Goal: Information Seeking & Learning: Learn about a topic

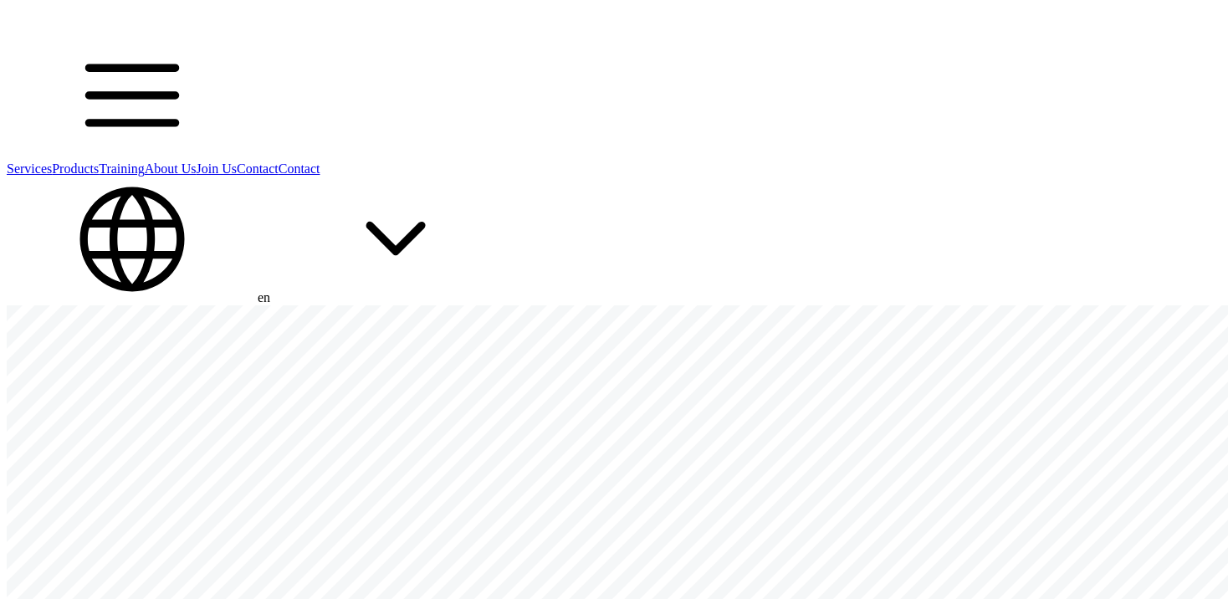
click at [52, 161] on link "Services" at bounding box center [29, 168] width 45 height 14
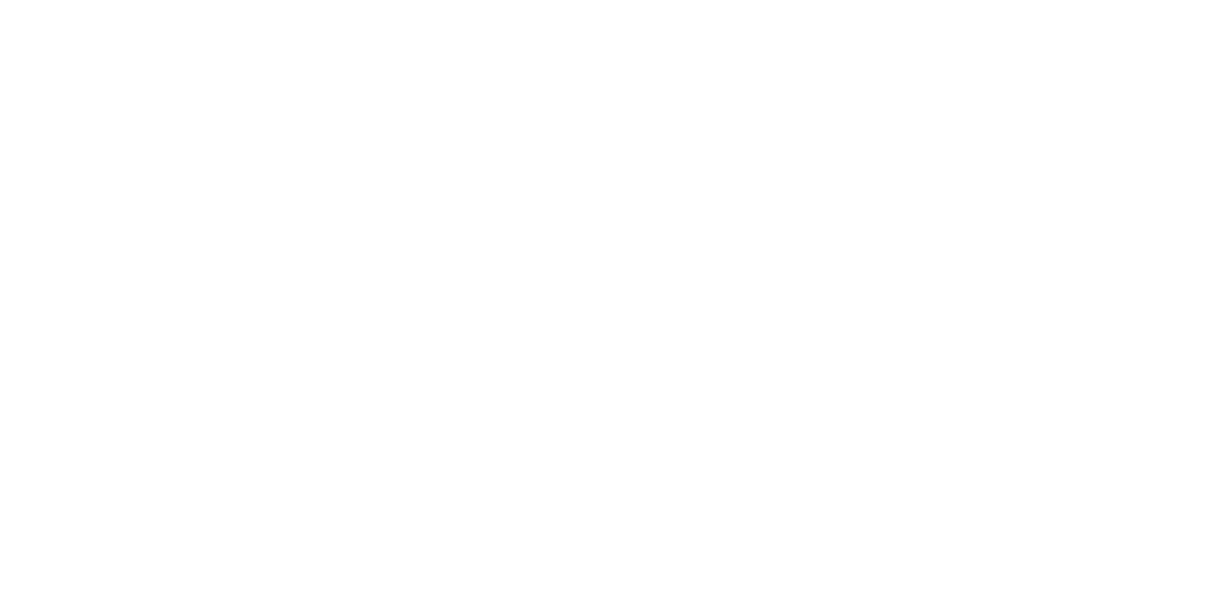
scroll to position [5771, 0]
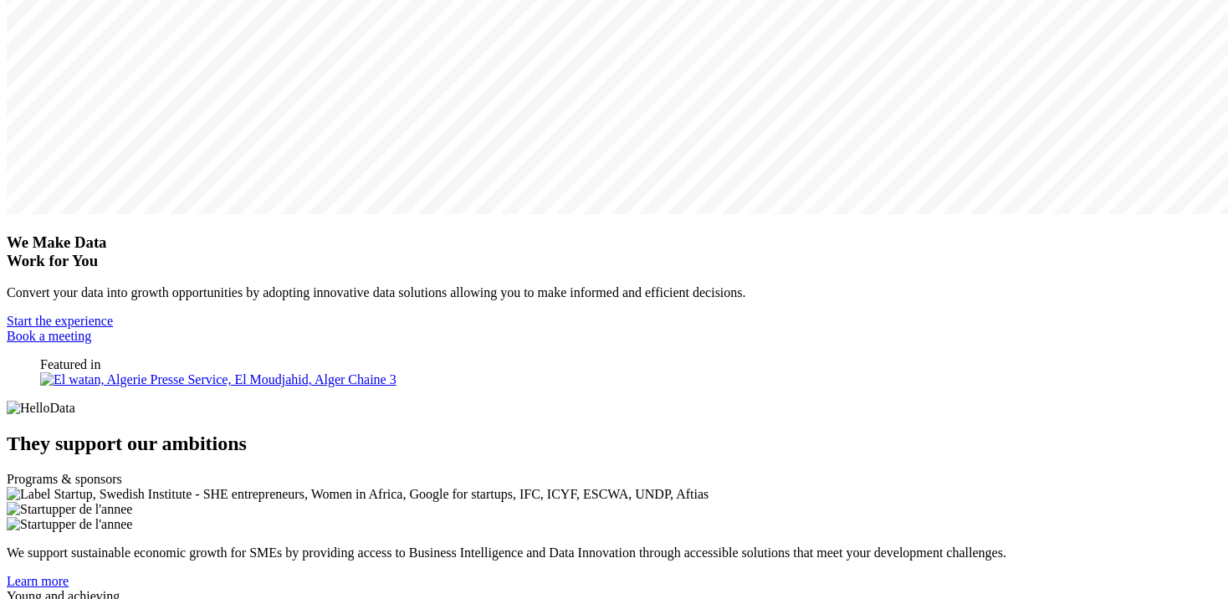
scroll to position [404, 0]
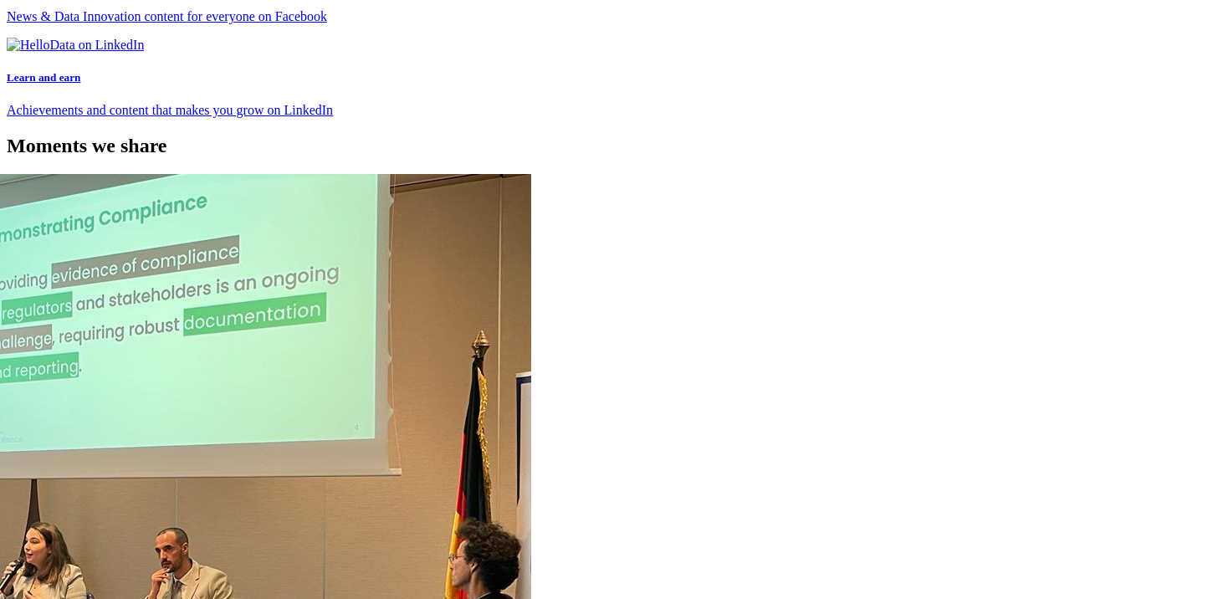
scroll to position [7313, 0]
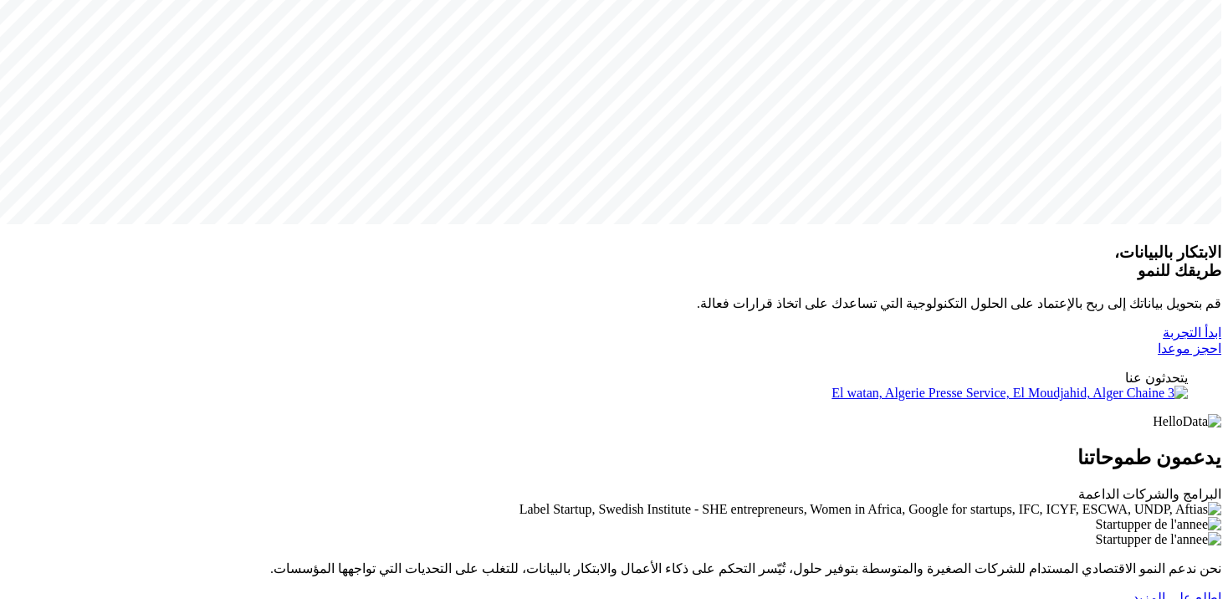
scroll to position [650, 0]
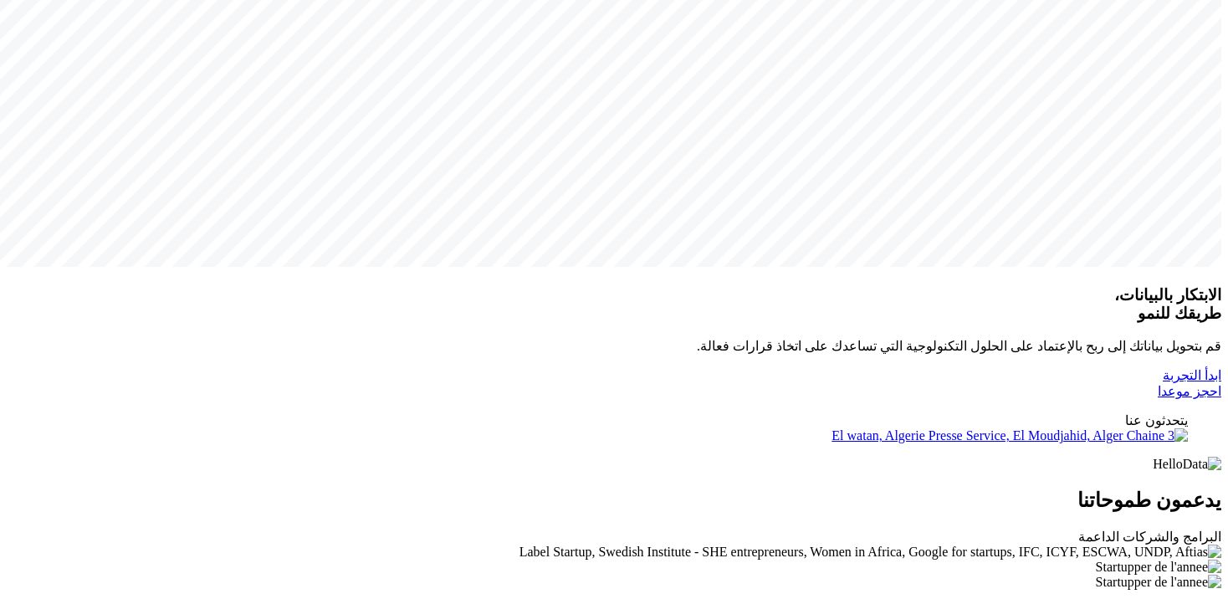
drag, startPoint x: 835, startPoint y: 100, endPoint x: 1027, endPoint y: 59, distance: 196.5
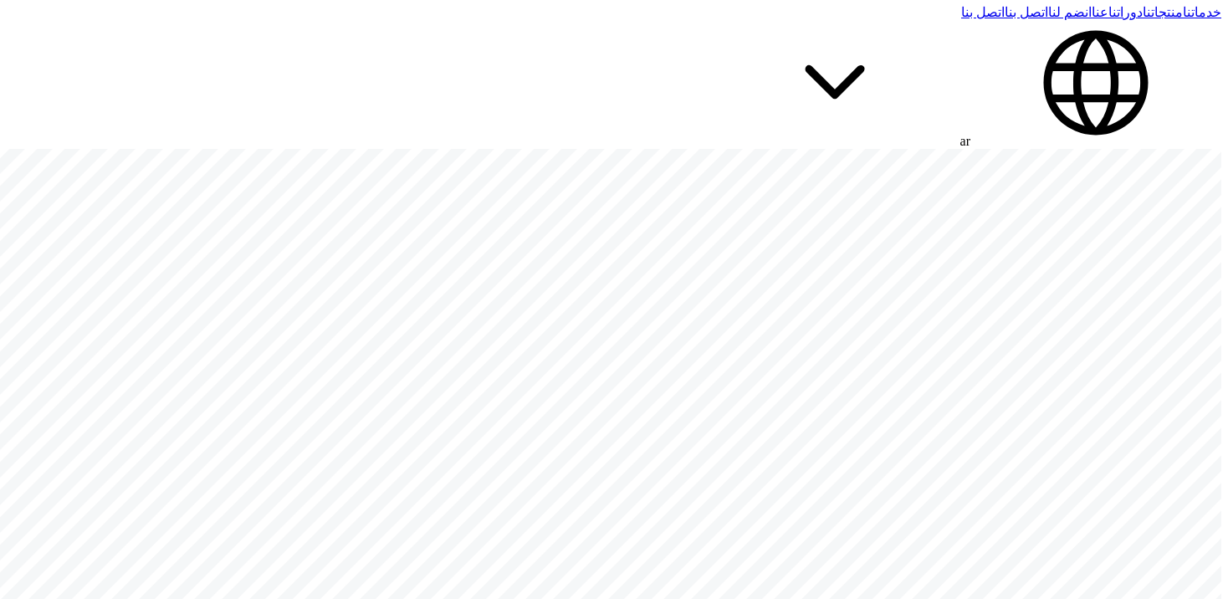
scroll to position [148, 0]
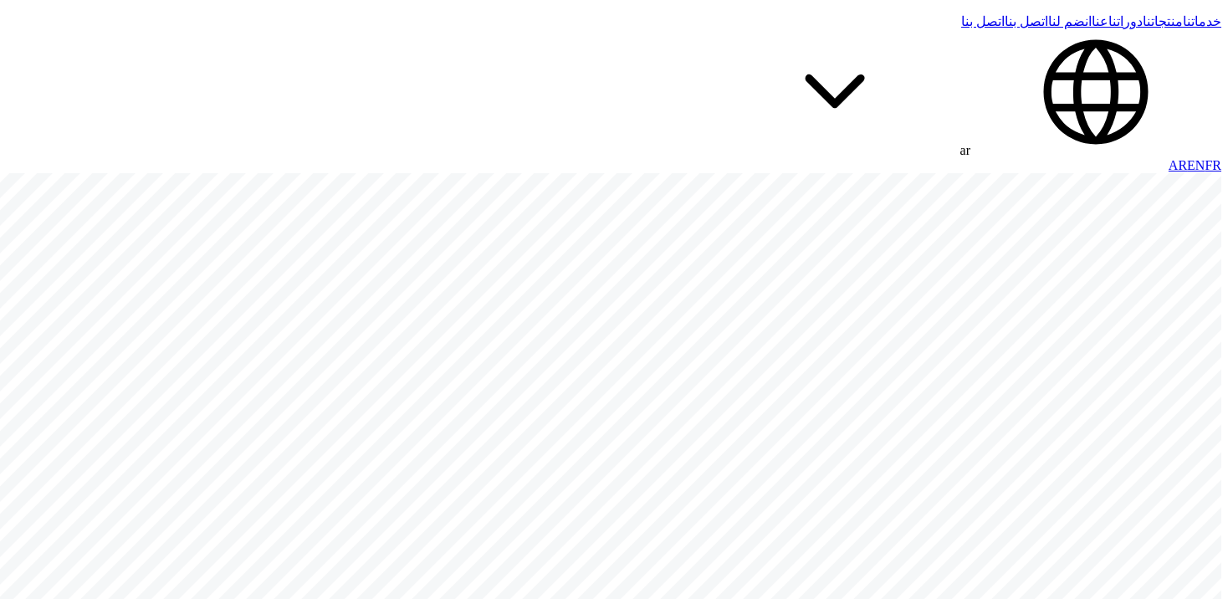
drag, startPoint x: 95, startPoint y: 140, endPoint x: 856, endPoint y: 6, distance: 773.5
click at [1204, 158] on link "FR" at bounding box center [1212, 165] width 17 height 14
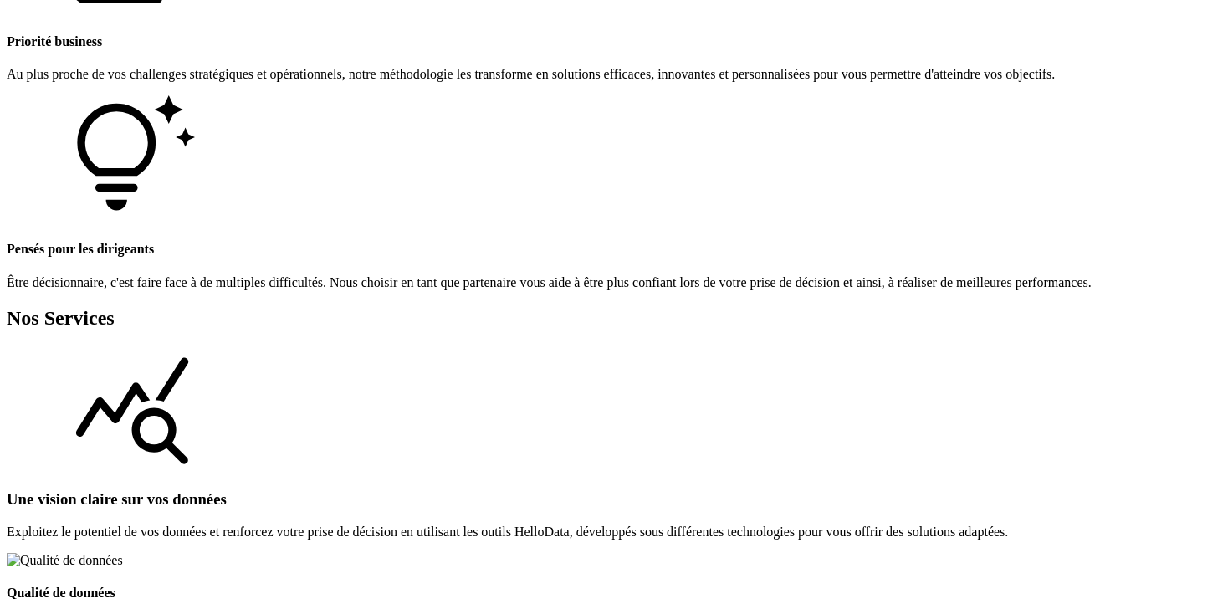
scroll to position [1779, 0]
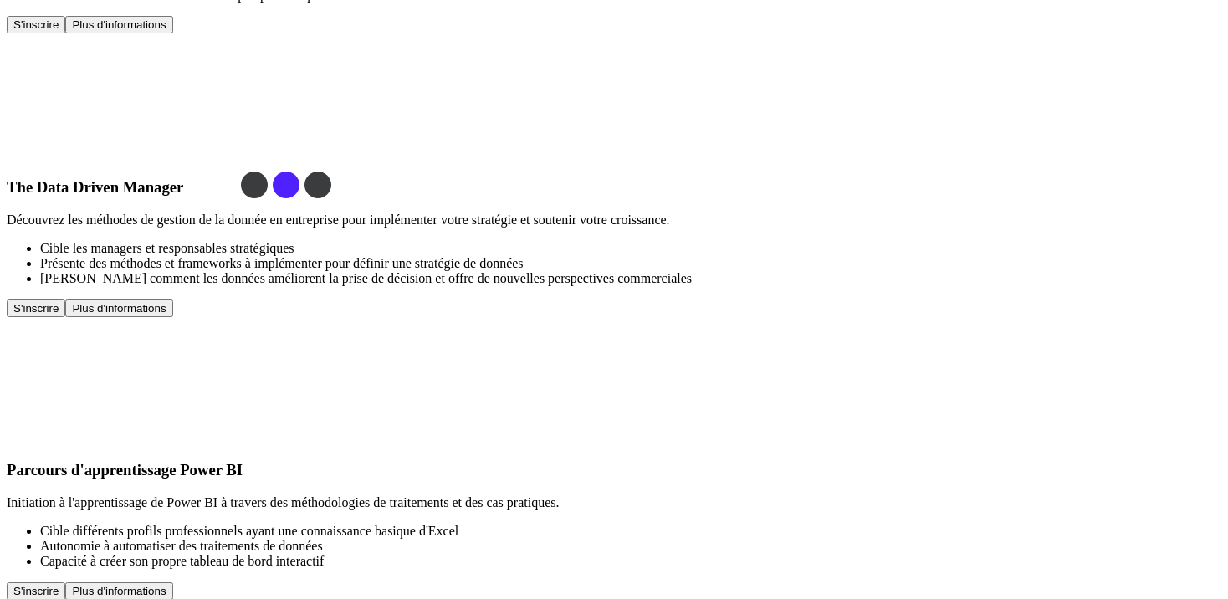
scroll to position [4591, 0]
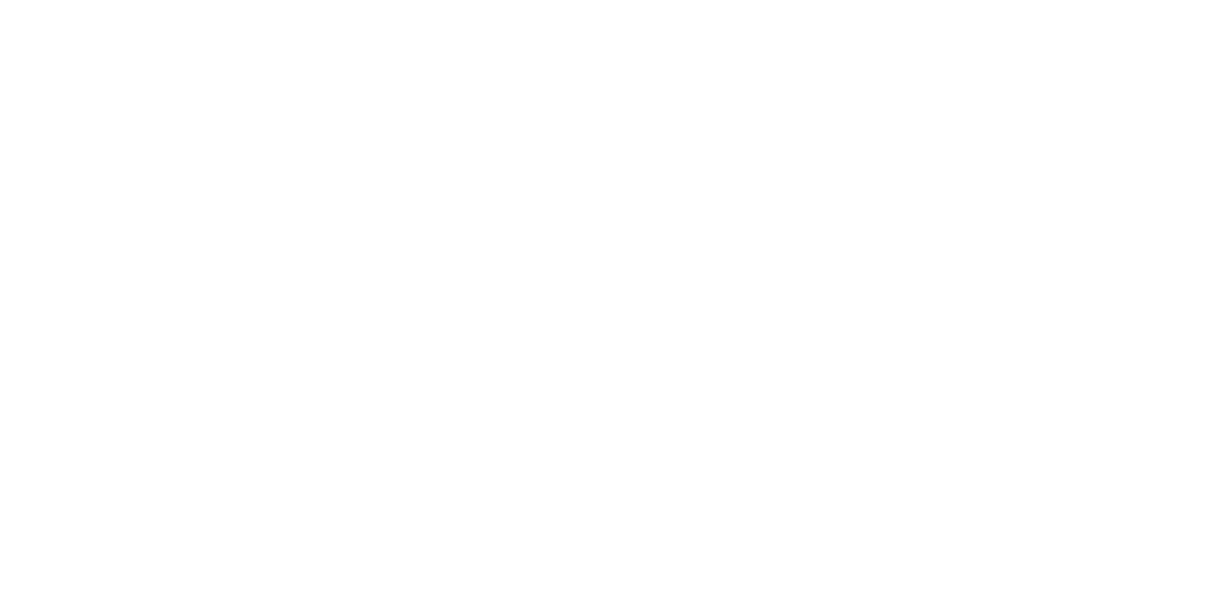
scroll to position [8109, 0]
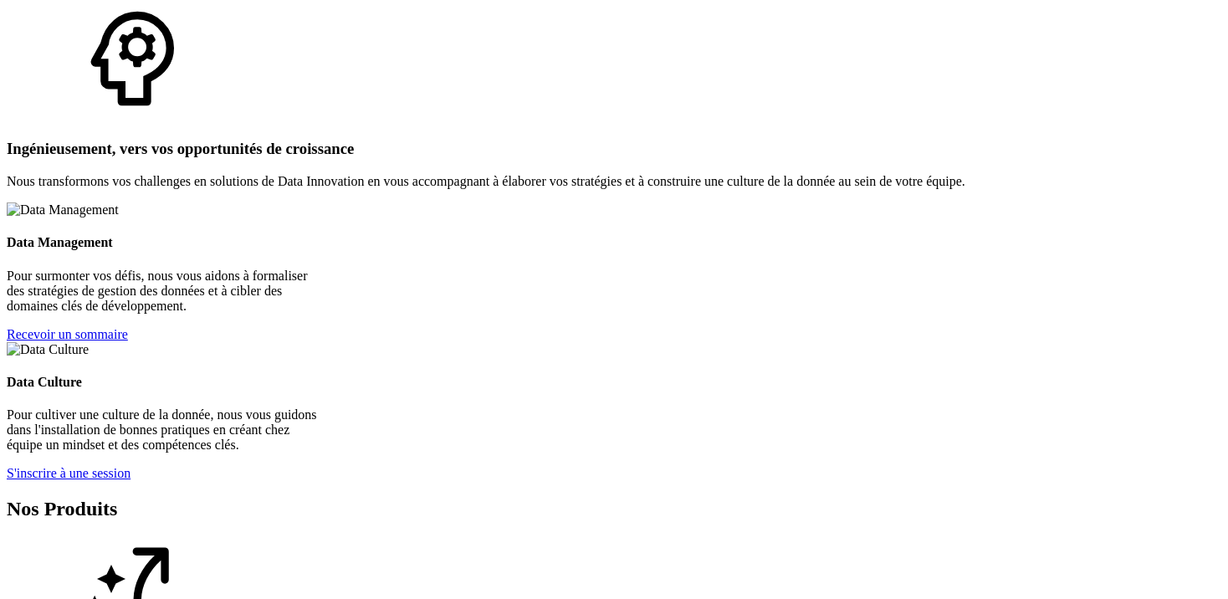
scroll to position [3038, 0]
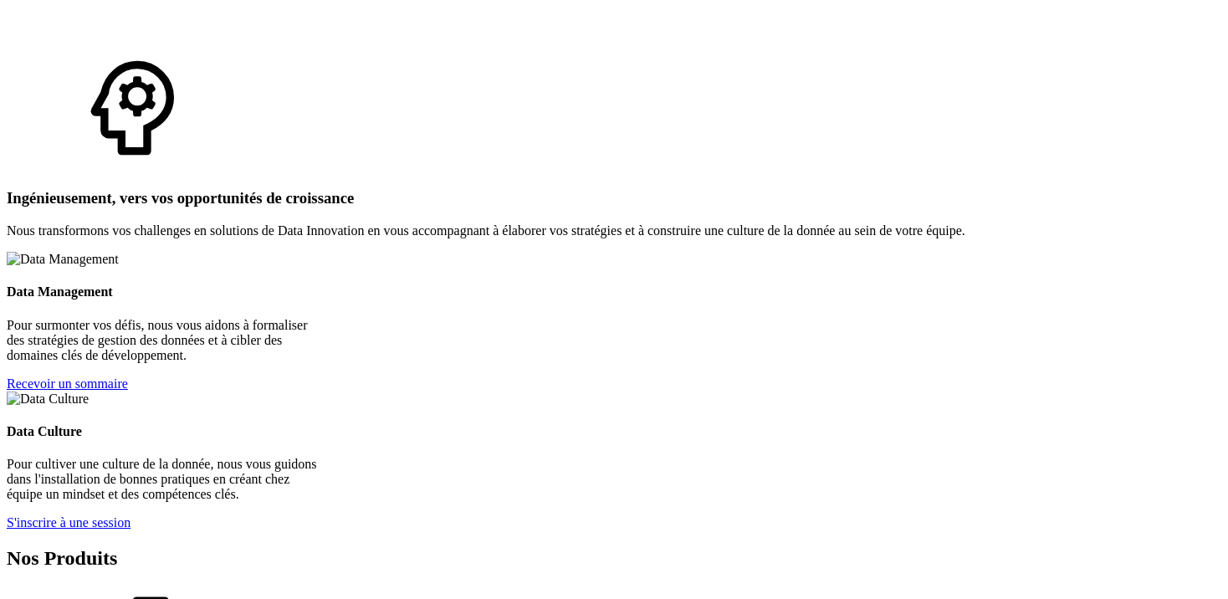
scroll to position [2955, 0]
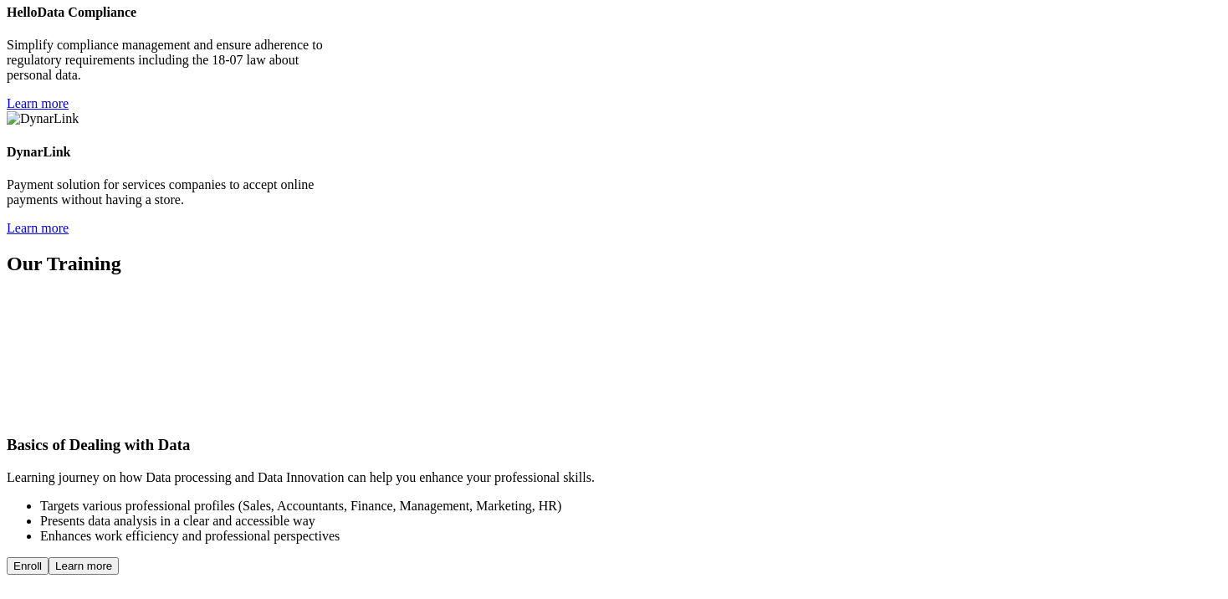
scroll to position [3931, 0]
